Goal: Task Accomplishment & Management: Use online tool/utility

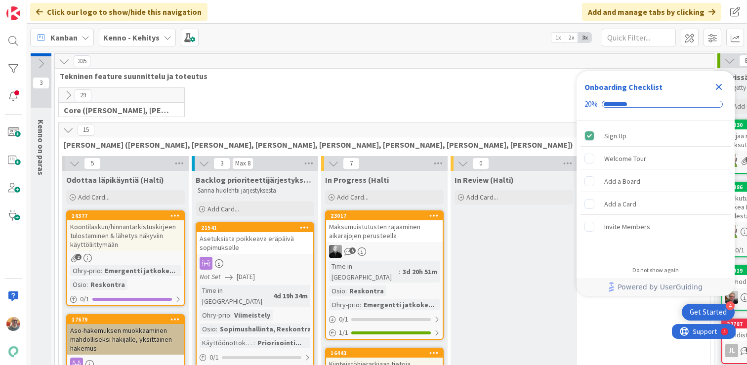
click at [719, 88] on icon "Close Checklist" at bounding box center [719, 87] width 6 height 6
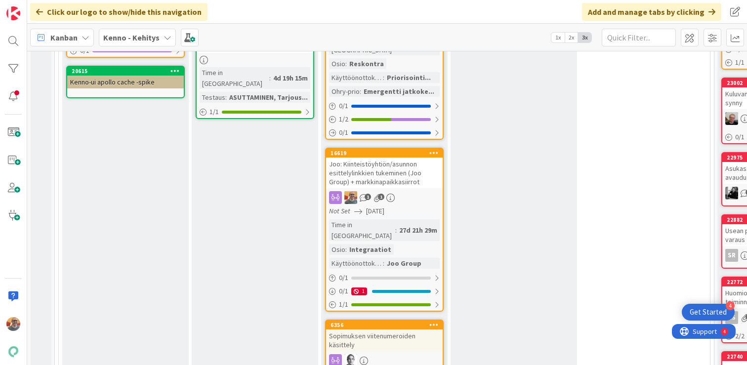
scroll to position [554, 0]
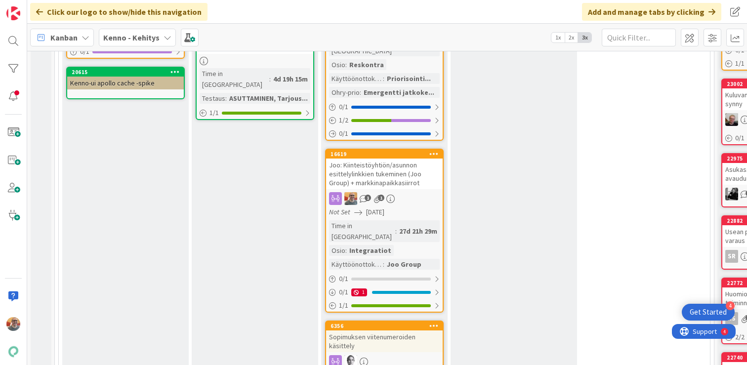
click at [394, 159] on div "Joo: Kiinteistöyhtiön/asunnon esittelylinkkien tukeminen (Joo Group) + markkina…" at bounding box center [384, 174] width 117 height 31
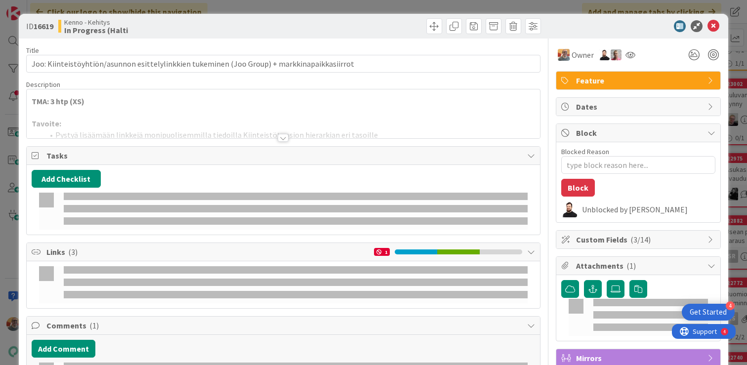
type textarea "x"
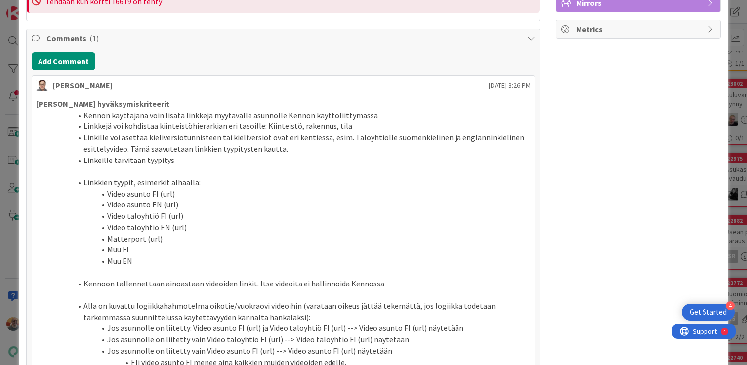
scroll to position [516, 0]
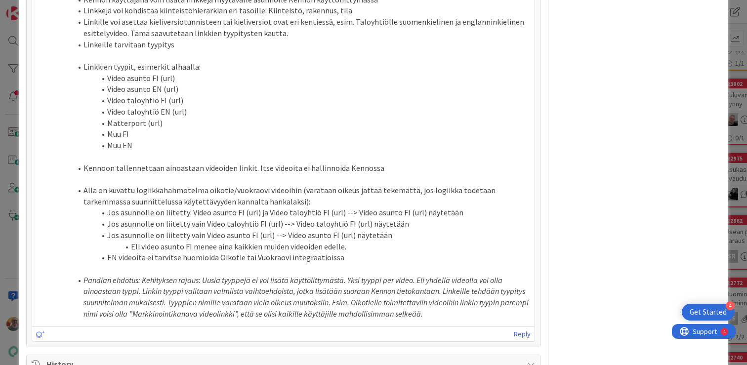
click at [276, 279] on em "Pandian ehdotus: Kehityksen rajaus: Uusia tyyppejä ei voi lisätä käyttölittymäs…" at bounding box center [293, 285] width 420 height 21
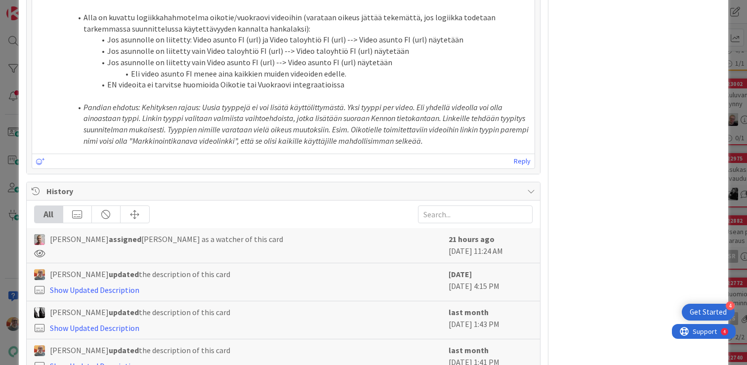
scroll to position [454, 0]
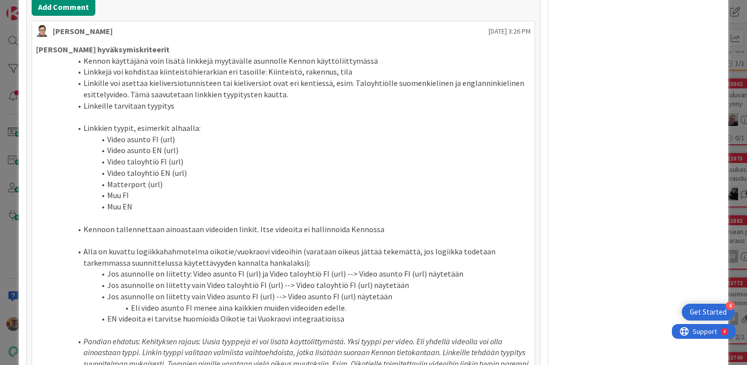
click at [318, 192] on li "Muu FI" at bounding box center [289, 195] width 483 height 11
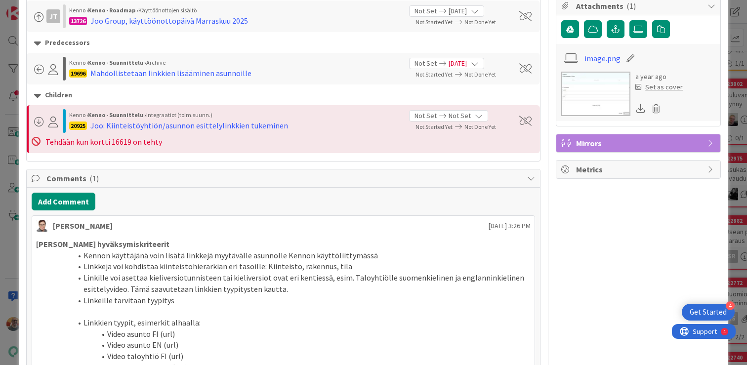
scroll to position [0, 0]
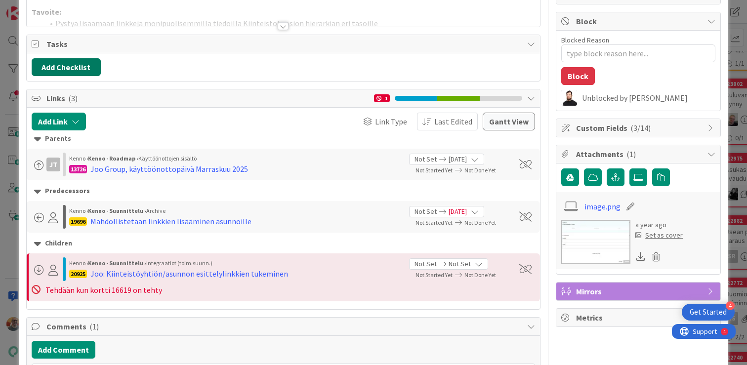
click at [94, 66] on button "Add Checklist" at bounding box center [66, 67] width 69 height 18
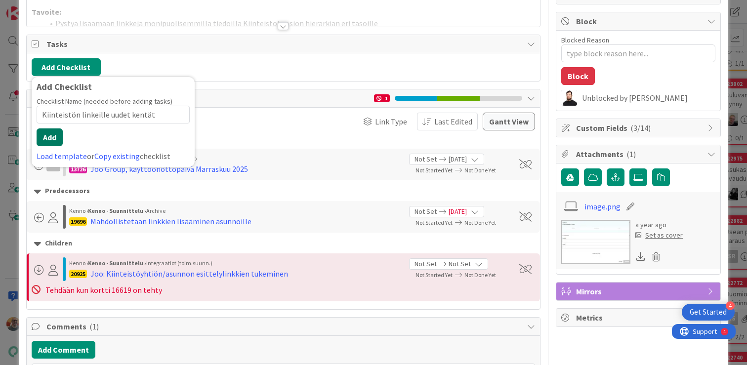
type input "Kiinteistön linkeille uudet kentät"
click at [45, 141] on button "Add" at bounding box center [50, 137] width 26 height 18
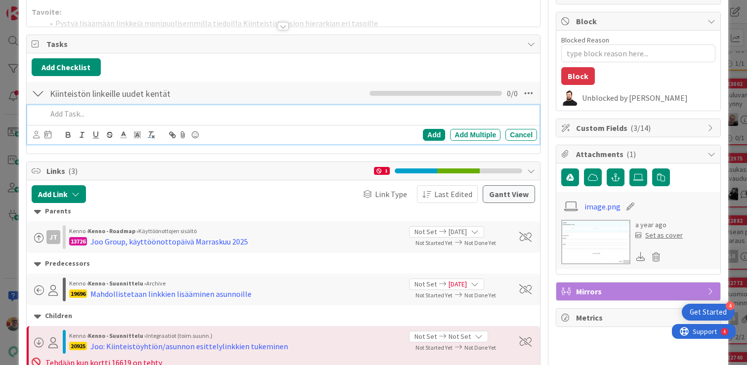
type textarea "x"
click at [92, 119] on p at bounding box center [290, 113] width 486 height 11
click at [118, 110] on p at bounding box center [290, 113] width 486 height 11
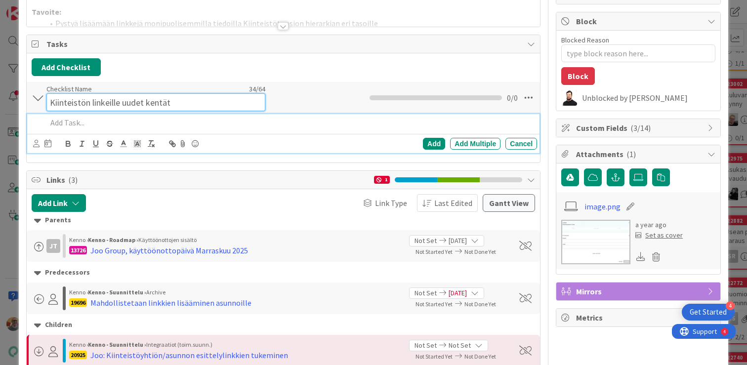
click at [132, 93] on input "Kiinteistön linkeille uudet kentät" at bounding box center [155, 102] width 219 height 18
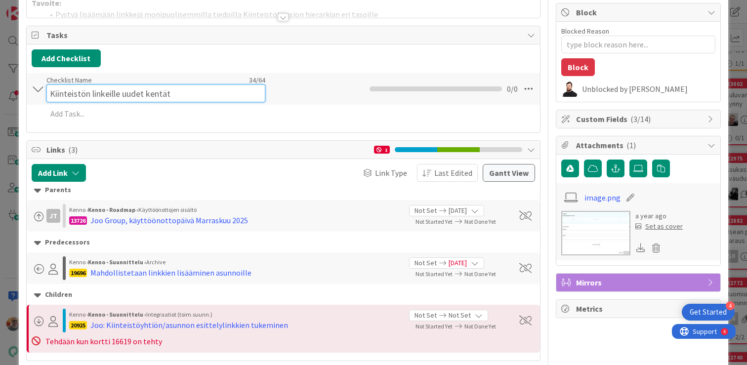
click at [172, 93] on input "Kiinteistön linkeille uudet kentät" at bounding box center [155, 93] width 219 height 18
type input "Tiloille linkit"
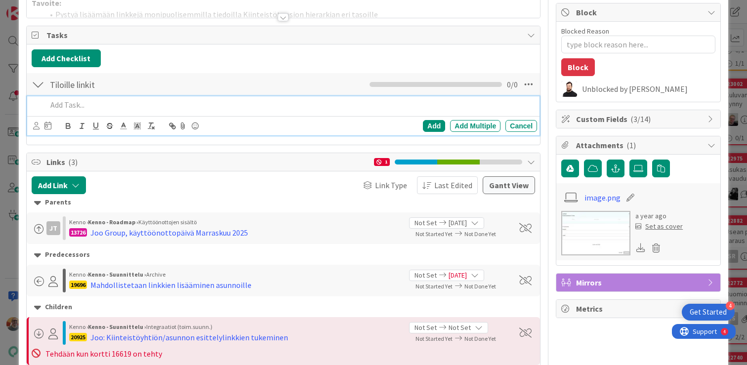
click at [69, 107] on p at bounding box center [290, 104] width 486 height 11
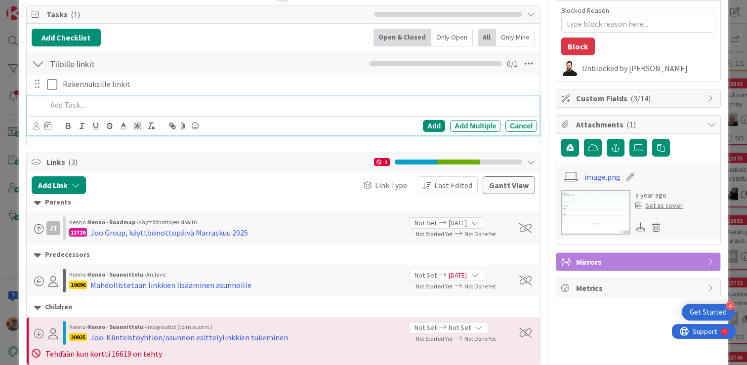
scroll to position [122, 0]
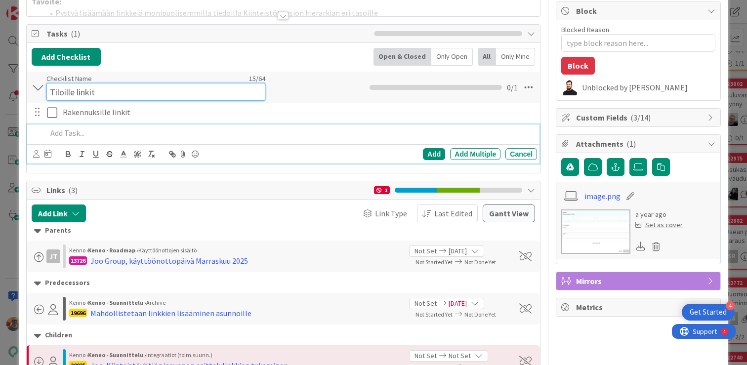
click at [125, 82] on div "Checklist Name 15 / 64 Tiloille linkit" at bounding box center [155, 87] width 219 height 27
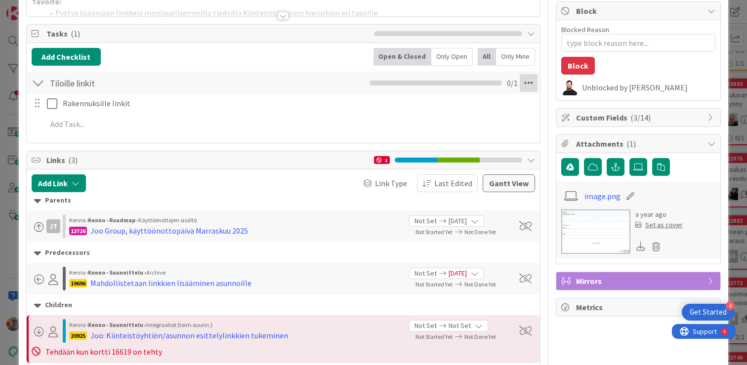
click at [527, 90] on icon at bounding box center [529, 83] width 18 height 18
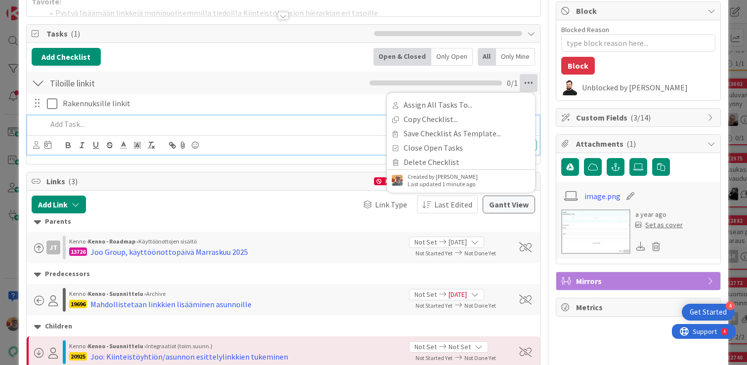
click at [143, 120] on p at bounding box center [290, 124] width 486 height 11
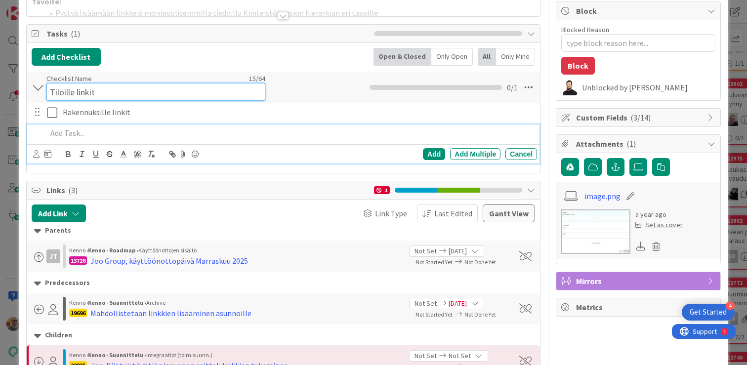
click at [123, 85] on input "Tiloille linkit" at bounding box center [155, 92] width 219 height 18
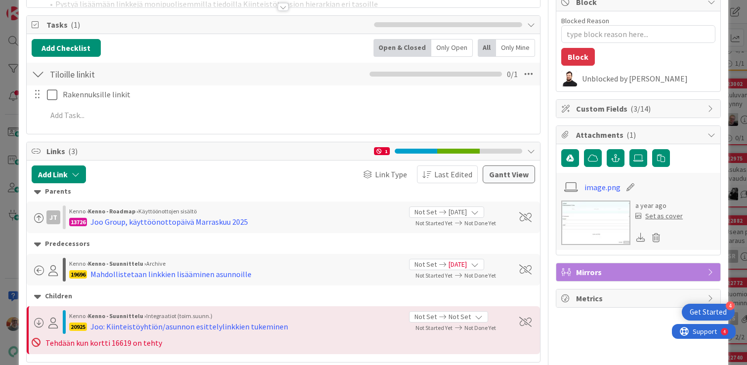
click at [350, 63] on div "Tiloille linkit Checklist Name 15 / 64 Tiloille linkit Assign All Tasks To... C…" at bounding box center [283, 74] width 513 height 23
click at [525, 77] on icon at bounding box center [529, 74] width 18 height 18
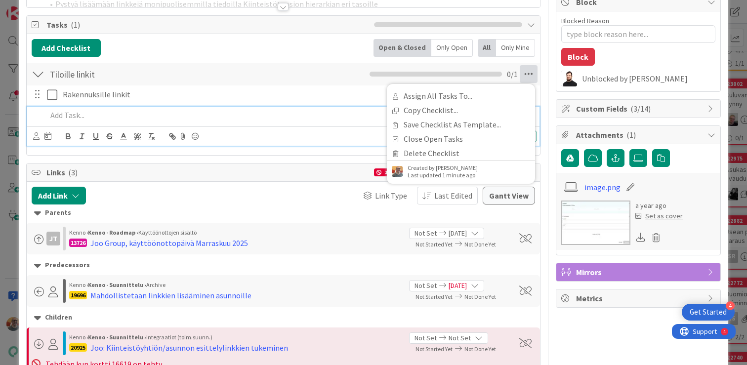
click at [130, 119] on p at bounding box center [290, 115] width 486 height 11
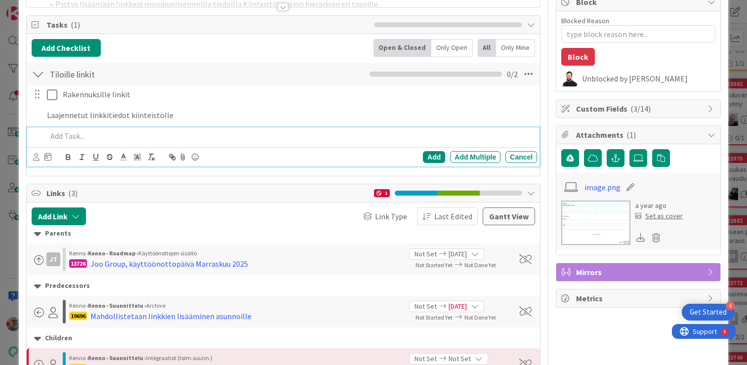
scroll to position [152, 0]
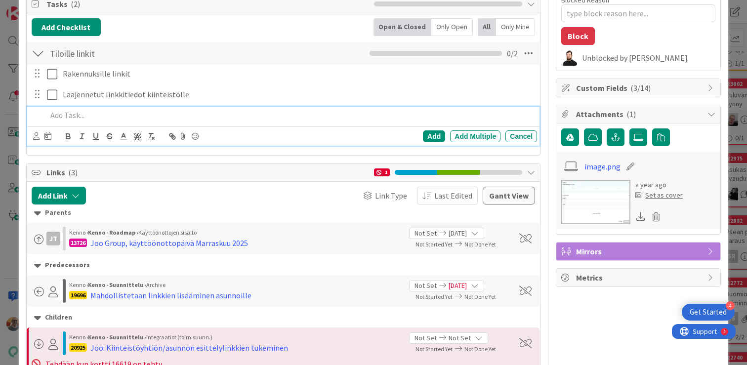
click at [79, 115] on p at bounding box center [290, 115] width 486 height 11
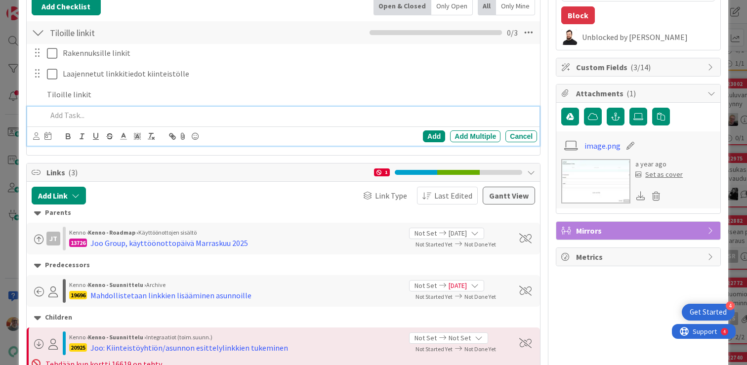
type textarea "x"
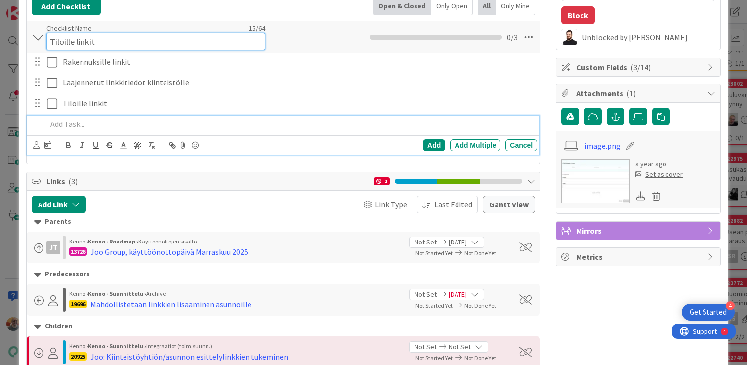
click at [70, 33] on input "Tiloille linkit" at bounding box center [155, 42] width 219 height 18
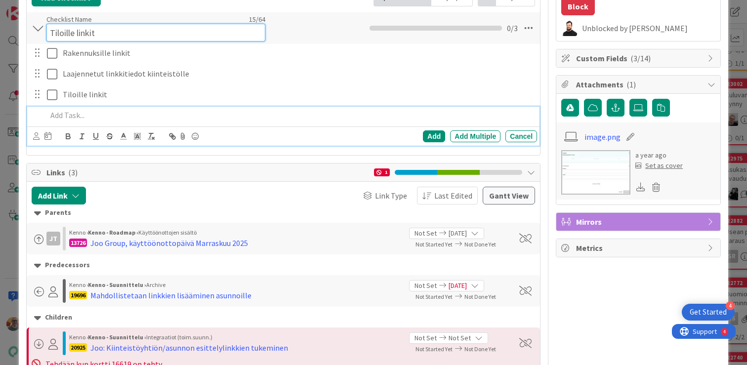
click at [70, 33] on input "Tiloille linkit" at bounding box center [155, 33] width 219 height 18
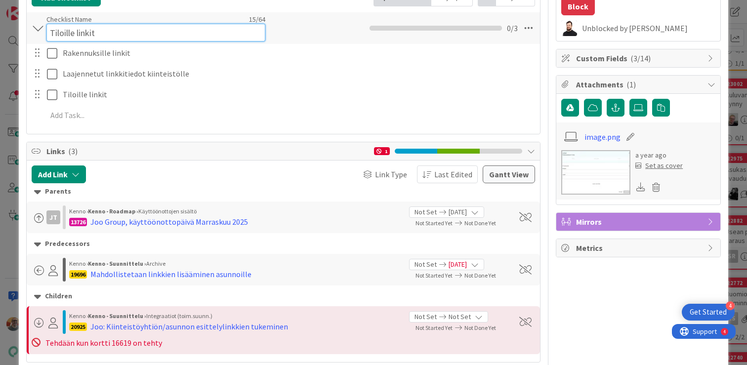
drag, startPoint x: 110, startPoint y: 35, endPoint x: 26, endPoint y: 27, distance: 84.8
type input "Tehtävät"
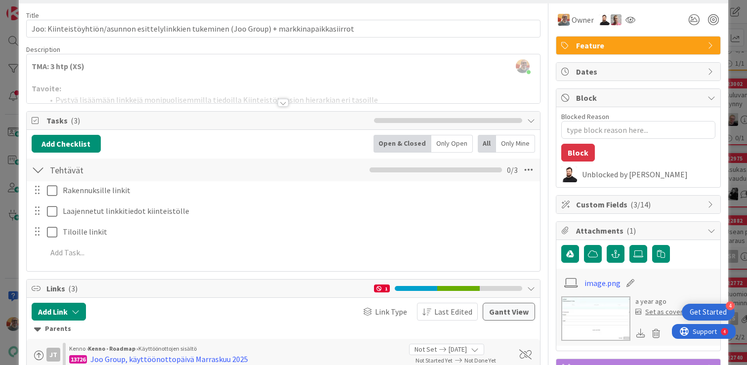
scroll to position [41, 0]
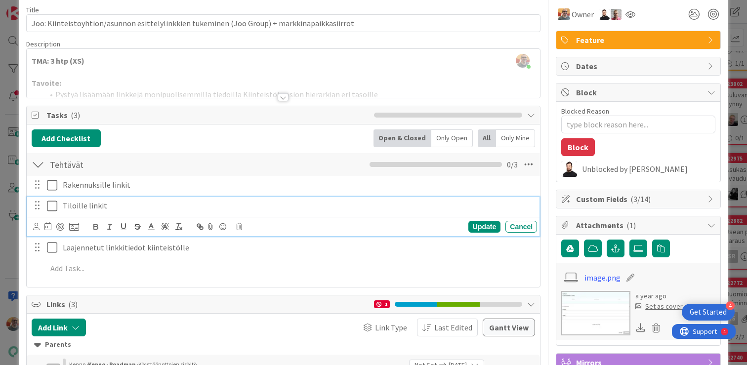
click at [186, 208] on p "Tiloille linkit" at bounding box center [298, 205] width 470 height 11
click at [74, 226] on icon at bounding box center [74, 226] width 10 height 9
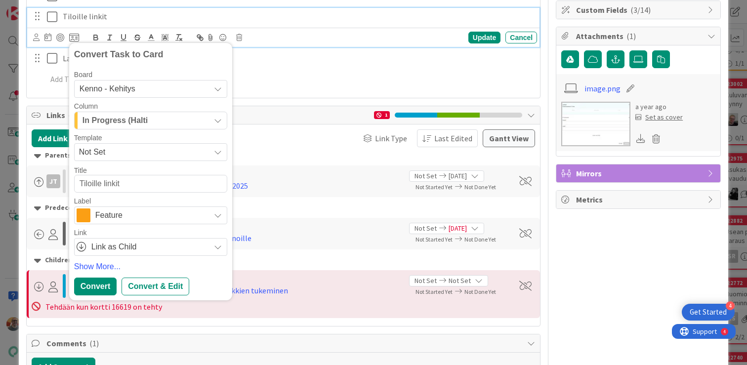
click at [146, 116] on span "In Progress (Halti" at bounding box center [114, 120] width 65 height 13
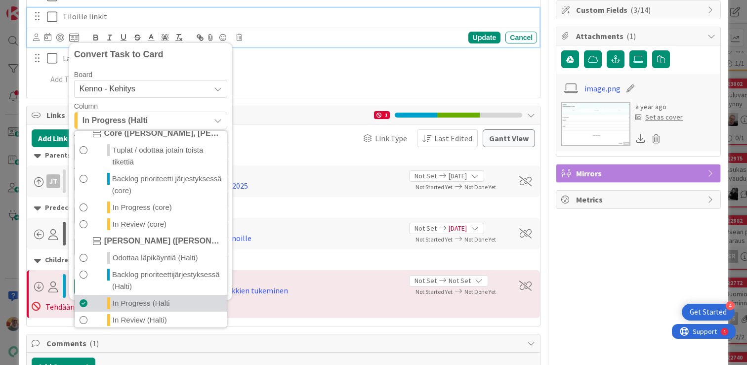
scroll to position [88, 0]
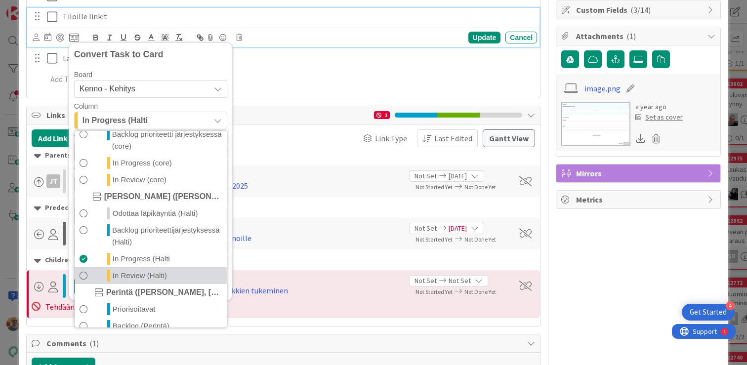
click at [146, 273] on span "In Review (Halti)" at bounding box center [140, 276] width 54 height 12
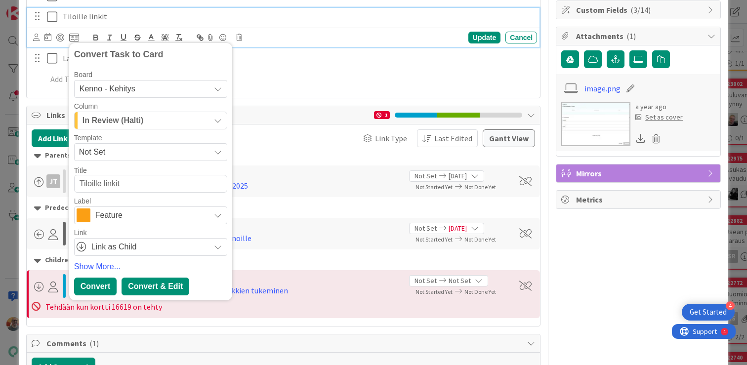
click at [134, 287] on div "Convert & Edit" at bounding box center [156, 287] width 68 height 18
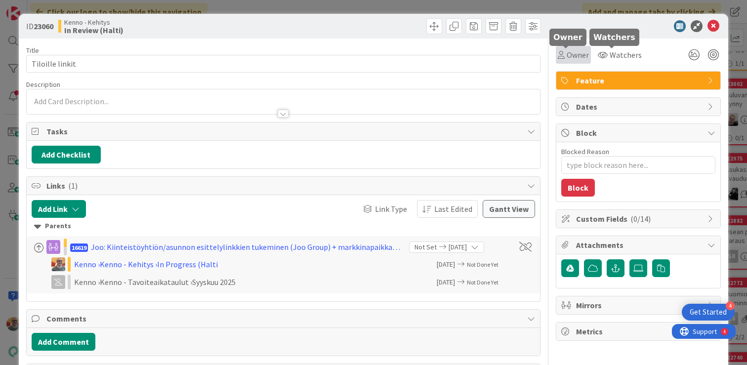
click at [573, 54] on span "Owner" at bounding box center [578, 55] width 22 height 12
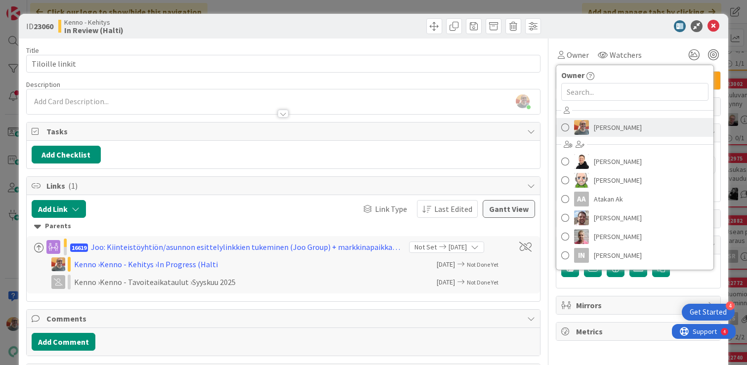
click at [606, 129] on span "[PERSON_NAME]" at bounding box center [618, 127] width 48 height 15
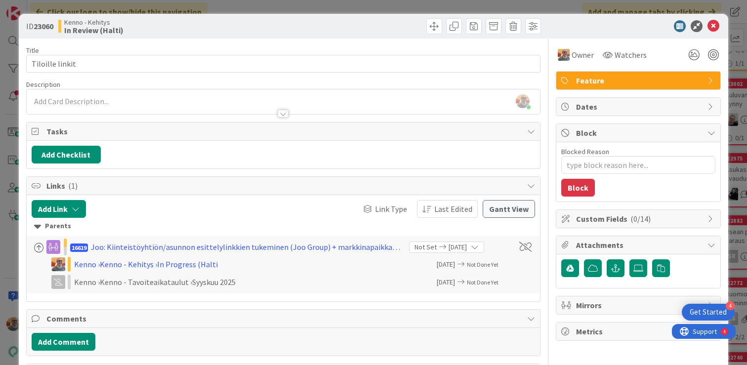
type textarea "x"
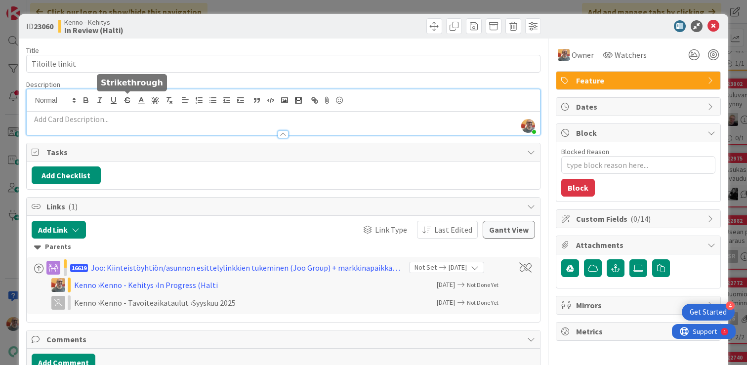
click at [123, 99] on div "[PERSON_NAME] just joined" at bounding box center [283, 111] width 513 height 45
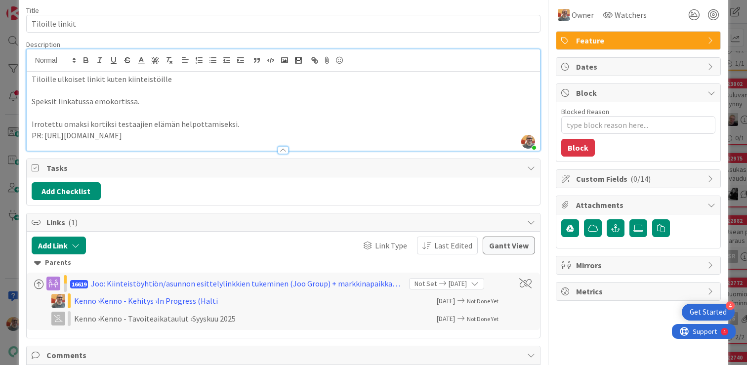
scroll to position [93, 0]
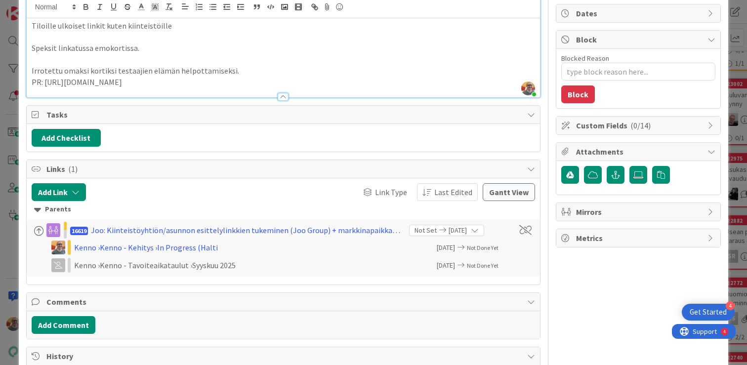
click at [251, 70] on p "Irrotettu omaksi kortiksi testaajien elämän helpottamiseksi." at bounding box center [283, 70] width 503 height 11
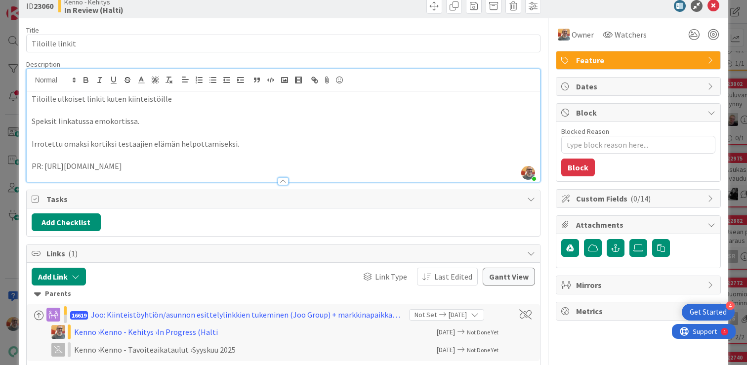
scroll to position [0, 0]
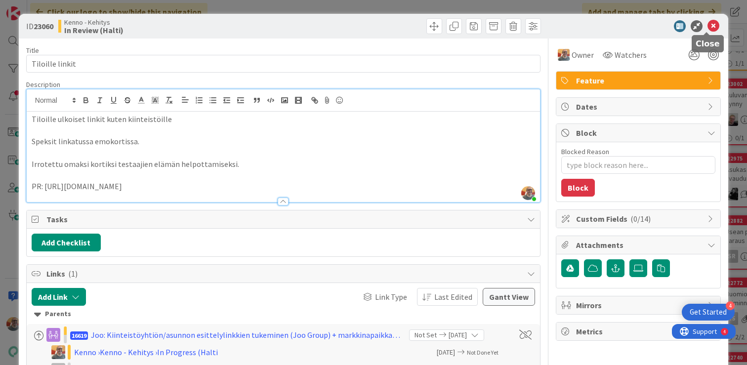
click at [707, 28] on icon at bounding box center [713, 26] width 12 height 12
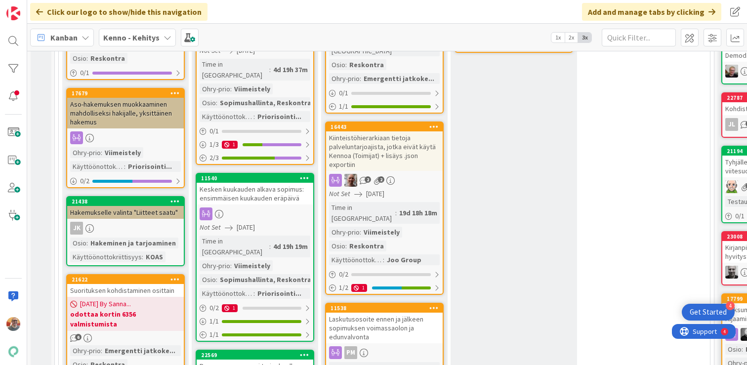
scroll to position [117, 0]
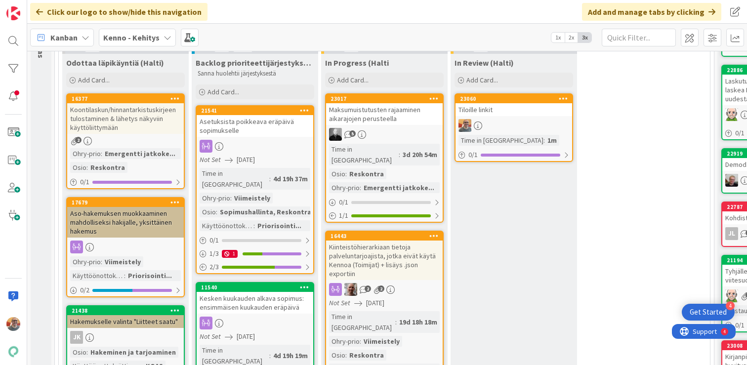
click at [544, 112] on div "Tiloille linkit" at bounding box center [513, 109] width 117 height 13
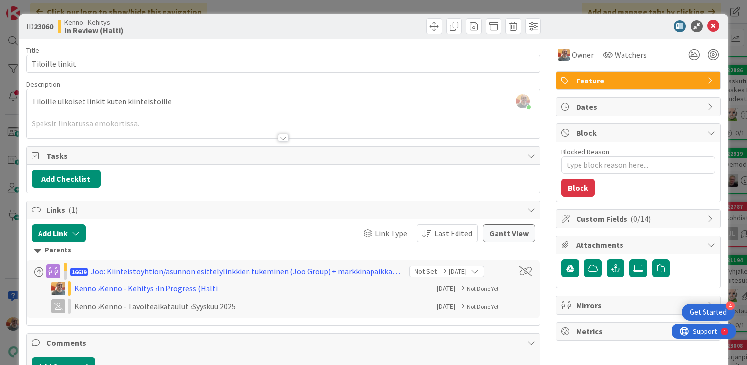
scroll to position [117, 0]
click at [707, 24] on icon at bounding box center [713, 26] width 12 height 12
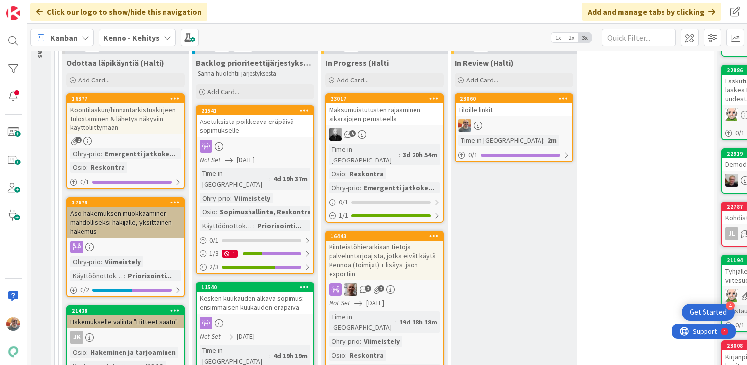
click at [397, 241] on div "Kiinteistöhierarkiaan tietoja palveluntarjoajista, jotka eivät käytä Kennoa (To…" at bounding box center [384, 261] width 117 height 40
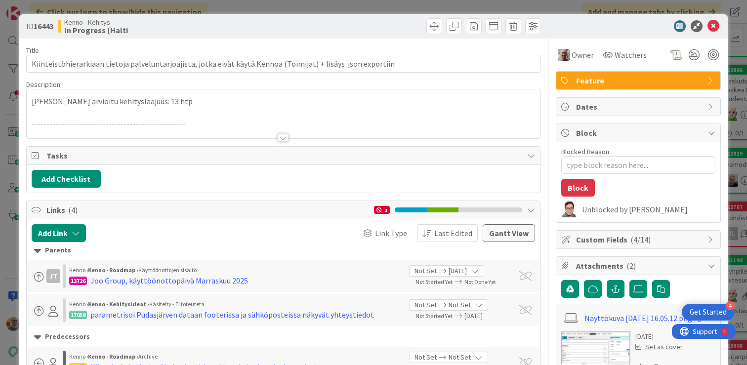
click at [205, 101] on p "[PERSON_NAME] arvioitu kehityslaajuus: 13 htp" at bounding box center [283, 101] width 503 height 11
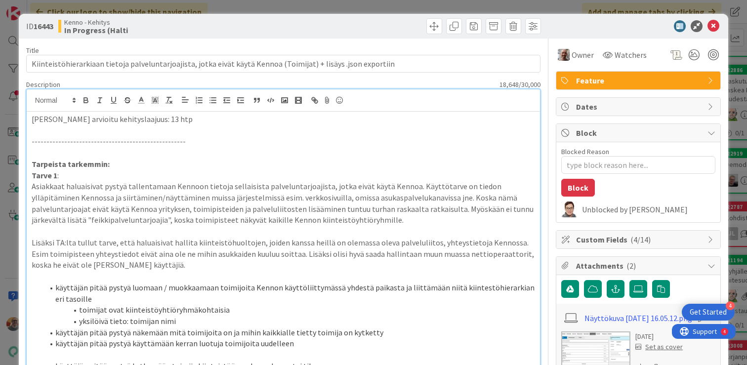
scroll to position [2, 0]
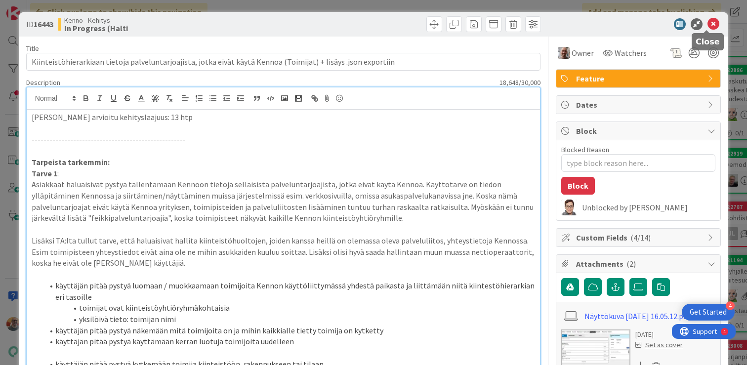
click at [707, 26] on icon at bounding box center [713, 24] width 12 height 12
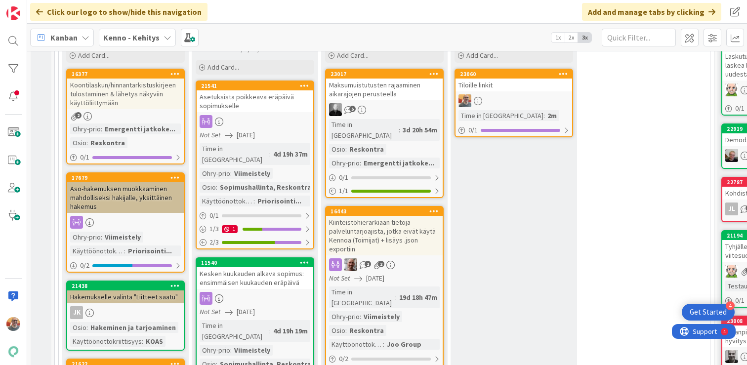
click at [518, 94] on div at bounding box center [513, 100] width 117 height 13
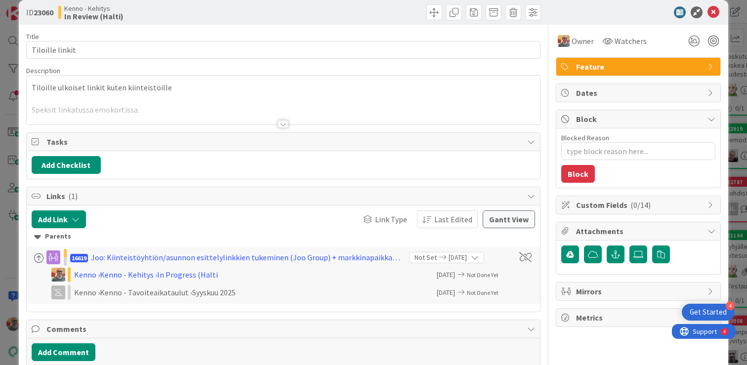
scroll to position [19, 0]
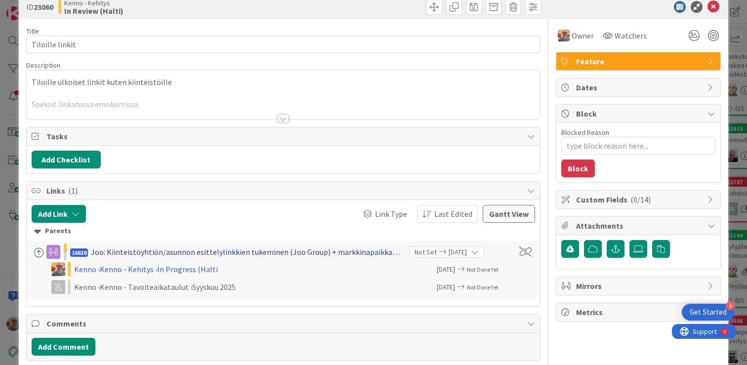
click at [273, 254] on div "Joo: Kiinteistöyhtiön/asunnon esittelylinkkien tukeminen (Joo Group) + markkina…" at bounding box center [246, 252] width 311 height 12
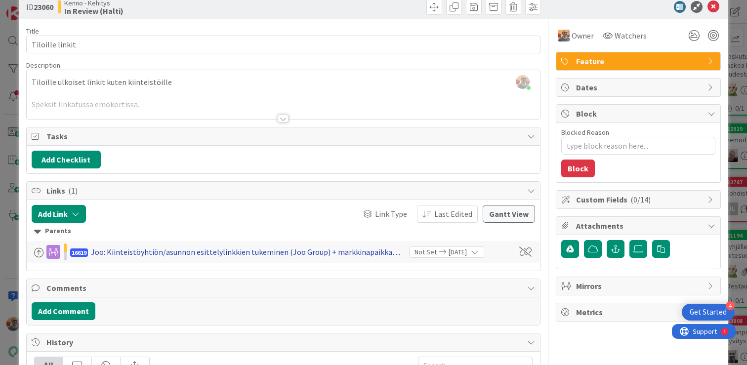
click at [273, 254] on div "Joo: Kiinteistöyhtiön/asunnon esittelylinkkien tukeminen (Joo Group) + markkina…" at bounding box center [246, 252] width 311 height 12
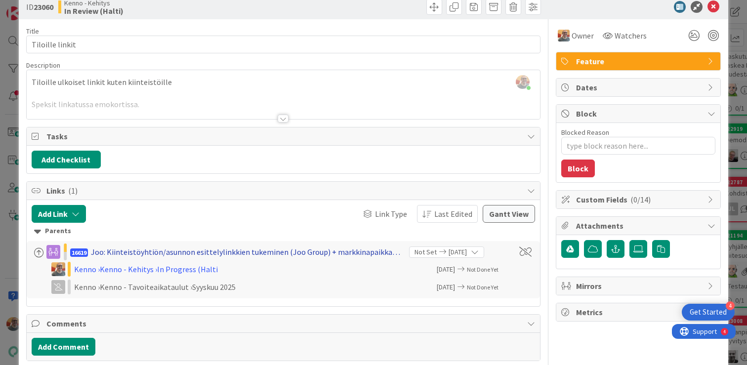
click at [282, 251] on div "Joo: Kiinteistöyhtiön/asunnon esittelylinkkien tukeminen (Joo Group) + markkina…" at bounding box center [246, 252] width 311 height 12
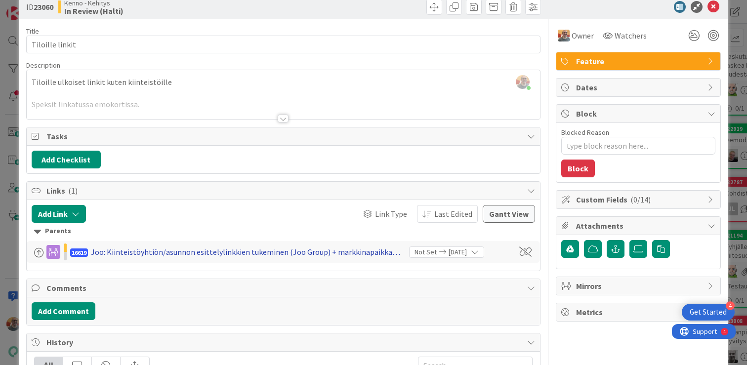
click at [282, 251] on div "Joo: Kiinteistöyhtiön/asunnon esittelylinkkien tukeminen (Joo Group) + markkina…" at bounding box center [246, 252] width 311 height 12
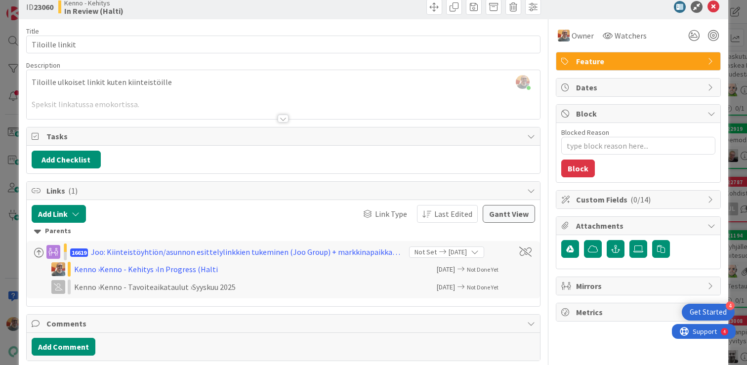
click at [39, 254] on span at bounding box center [39, 253] width 10 height 10
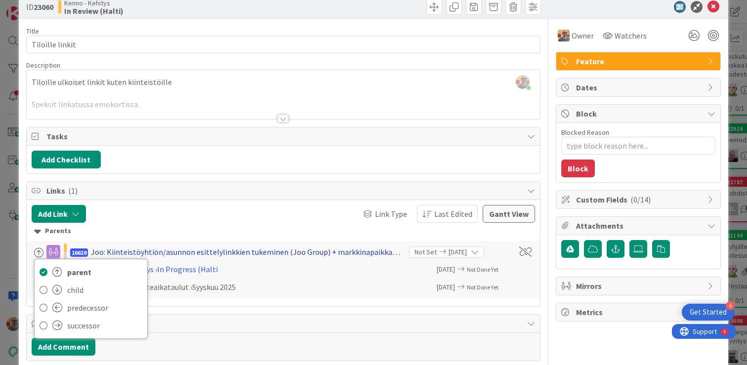
click at [103, 252] on div "Joo: Kiinteistöyhtiön/asunnon esittelylinkkien tukeminen (Joo Group) + markkina…" at bounding box center [246, 252] width 311 height 12
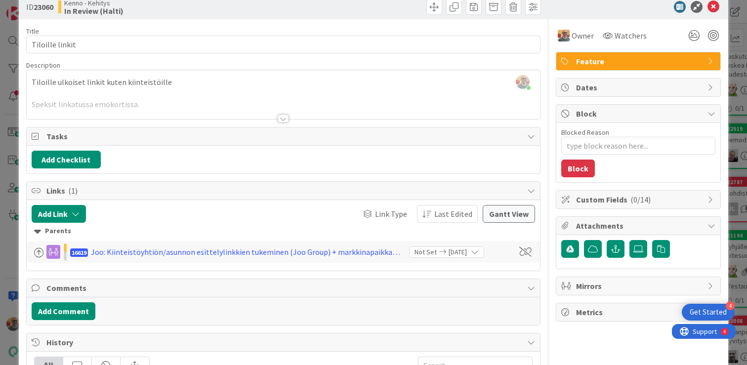
click at [85, 252] on span "16619" at bounding box center [79, 252] width 18 height 8
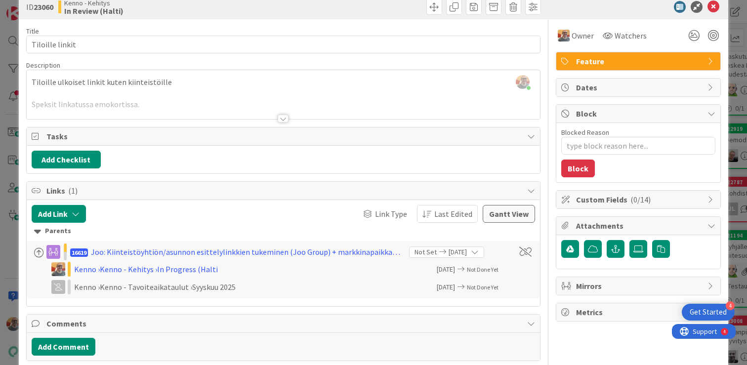
click at [85, 252] on span "16619" at bounding box center [79, 252] width 18 height 8
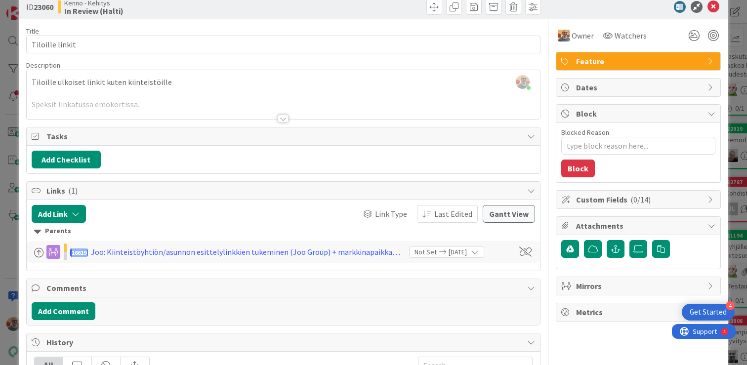
click at [85, 252] on span "16619" at bounding box center [79, 252] width 18 height 8
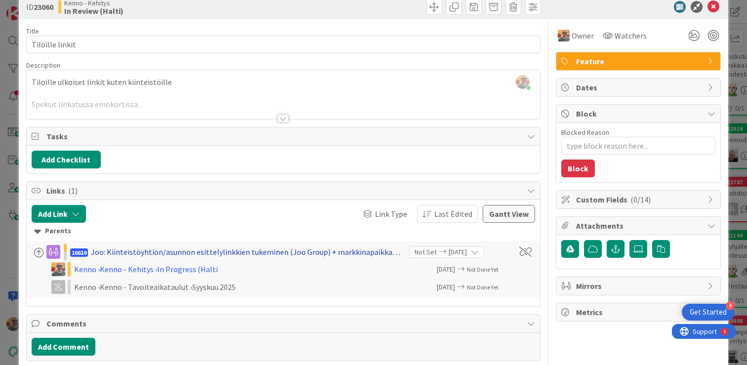
click at [142, 254] on div "Joo: Kiinteistöyhtiön/asunnon esittelylinkkien tukeminen (Joo Group) + markkina…" at bounding box center [246, 252] width 311 height 12
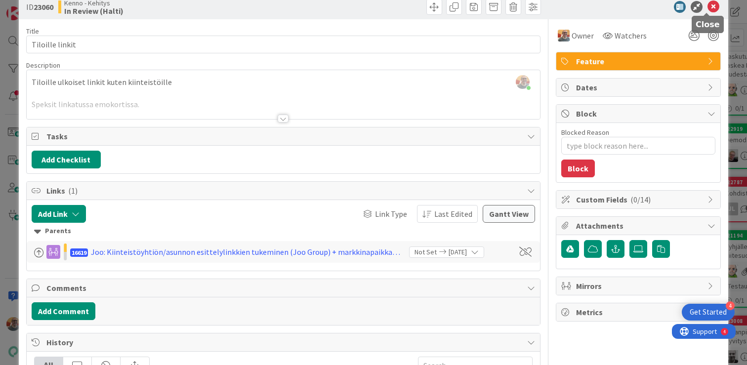
drag, startPoint x: 711, startPoint y: 8, endPoint x: 701, endPoint y: 10, distance: 10.2
click at [711, 8] on icon at bounding box center [713, 7] width 12 height 12
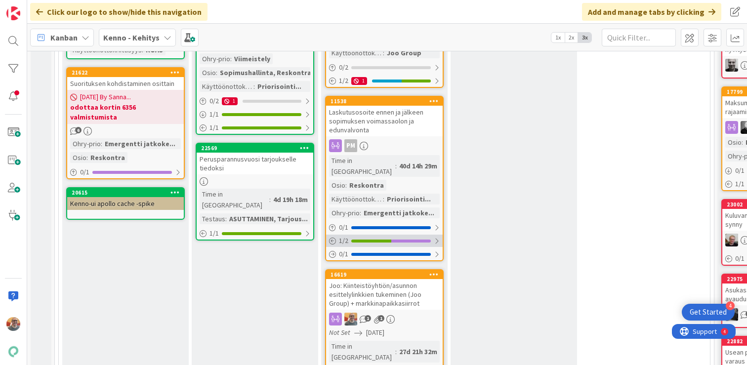
scroll to position [434, 0]
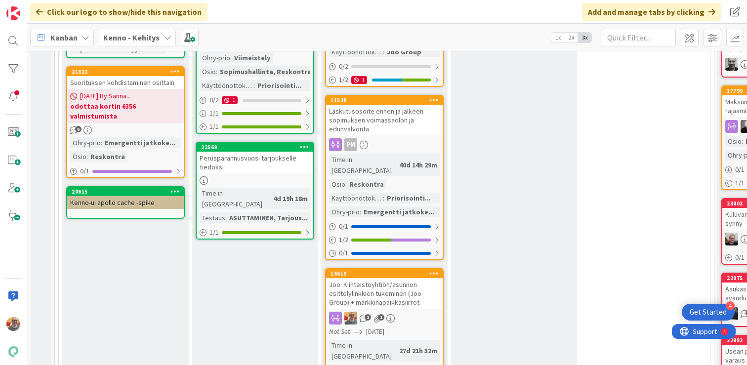
click at [381, 278] on div "Joo: Kiinteistöyhtiön/asunnon esittelylinkkien tukeminen (Joo Group) + markkina…" at bounding box center [384, 293] width 117 height 31
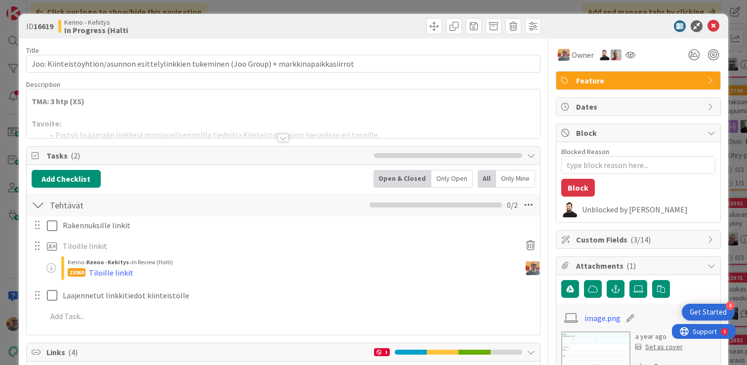
click at [183, 101] on div "TMA: 3 htp (XS) Tavoite: Pystyä lisäämään linkkejä monipuolisemmilla tiedoilla …" at bounding box center [283, 113] width 513 height 49
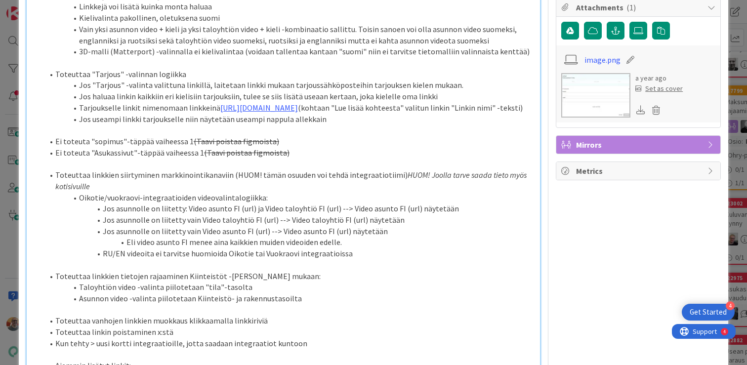
scroll to position [258, 0]
click at [343, 91] on li "Jos "Tarjous" -valinta valittuna linkillä, laitetaan linkki mukaan tarjoussähkö…" at bounding box center [289, 85] width 492 height 11
copy li "tarjoussähköposteihin"
type textarea "x"
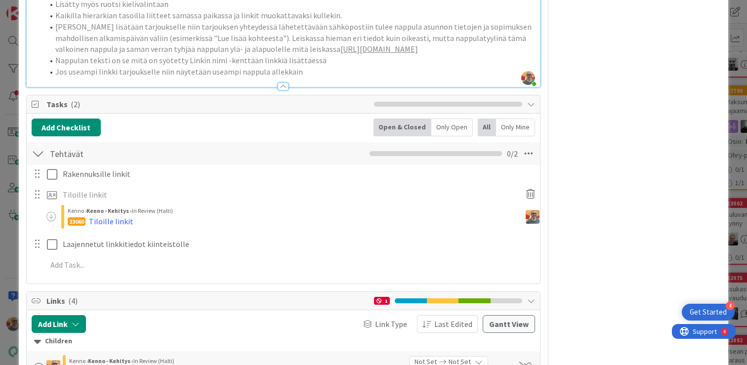
scroll to position [1156, 0]
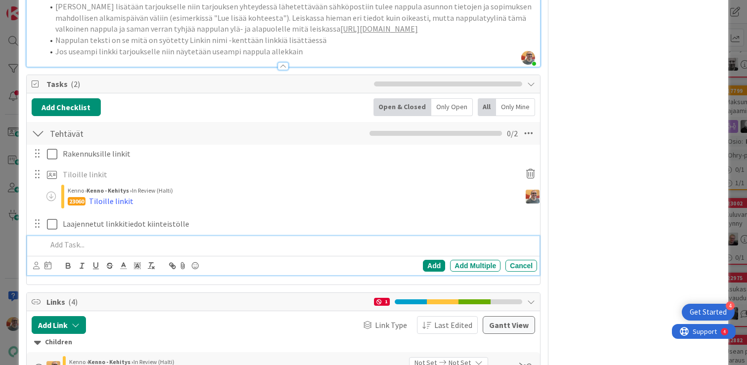
click at [78, 250] on p at bounding box center [290, 244] width 486 height 11
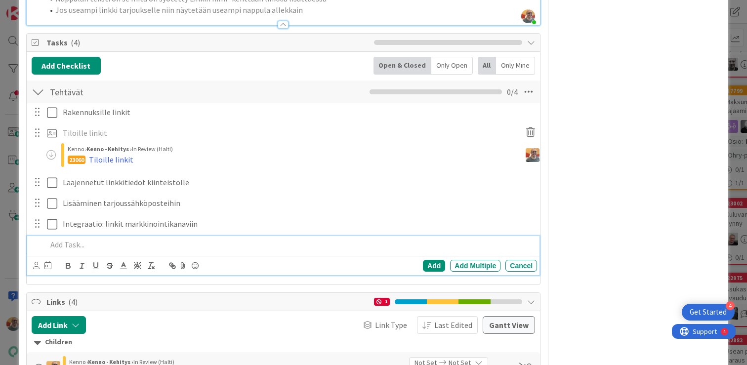
scroll to position [1198, 0]
type textarea "x"
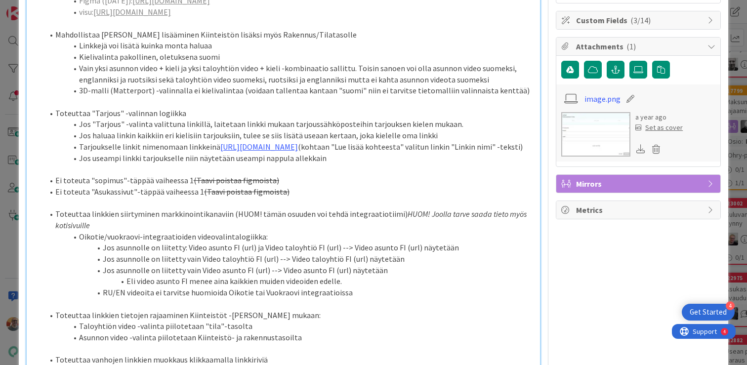
scroll to position [0, 0]
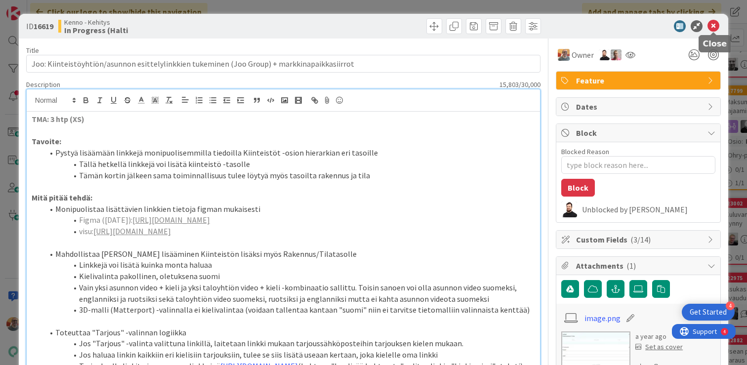
click at [714, 26] on icon at bounding box center [713, 26] width 12 height 12
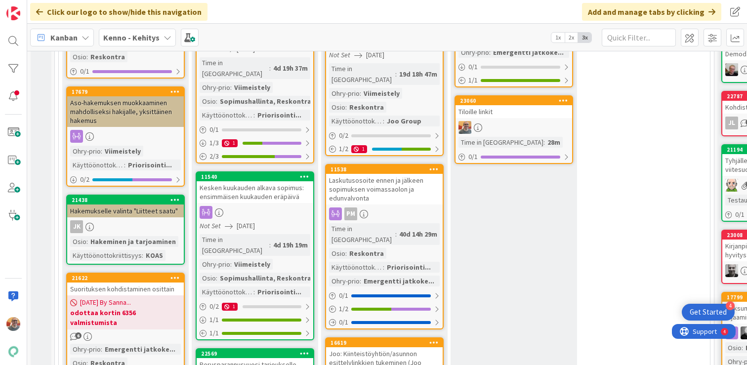
scroll to position [228, 0]
